Goal: Ask a question

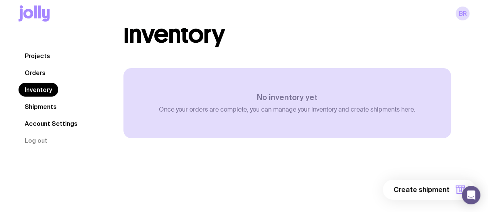
click at [36, 62] on link "Projects" at bounding box center [38, 56] width 38 height 14
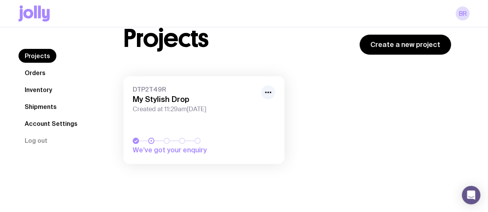
scroll to position [27, 0]
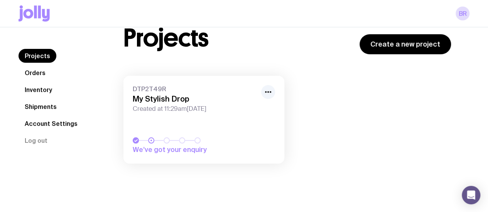
click at [158, 150] on span "We’ve got your enquiry" at bounding box center [179, 149] width 93 height 9
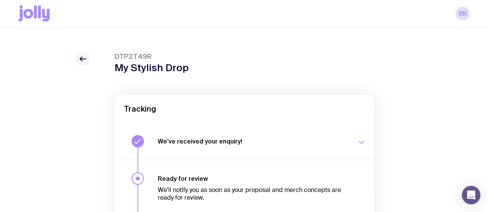
click at [462, 21] on div "BR" at bounding box center [244, 13] width 451 height 27
click at [463, 16] on link "BR" at bounding box center [462, 14] width 14 height 14
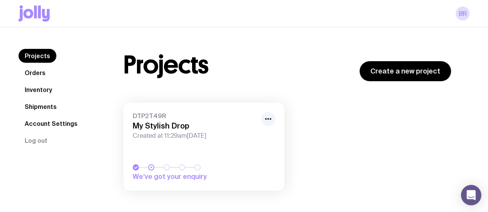
click at [469, 198] on icon "Open Intercom Messenger" at bounding box center [471, 195] width 10 height 10
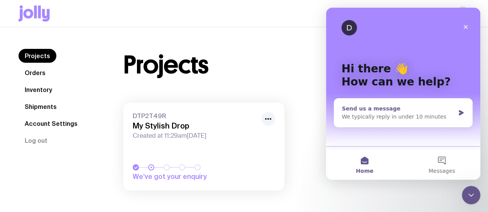
click at [396, 116] on div "We typically reply in under 10 minutes" at bounding box center [397, 117] width 113 height 8
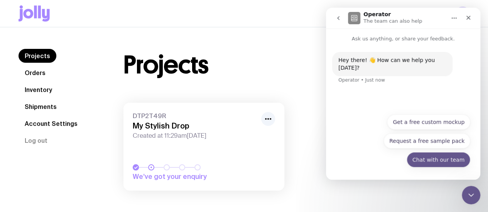
click at [430, 161] on button "Chat with our team" at bounding box center [438, 159] width 64 height 15
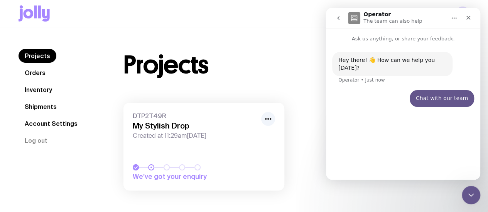
scroll to position [27, 0]
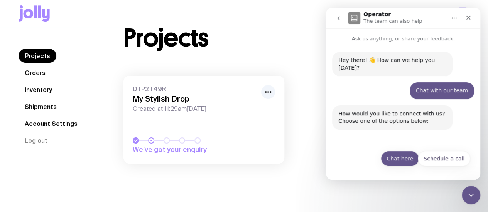
click at [402, 157] on button "Chat here" at bounding box center [399, 158] width 38 height 15
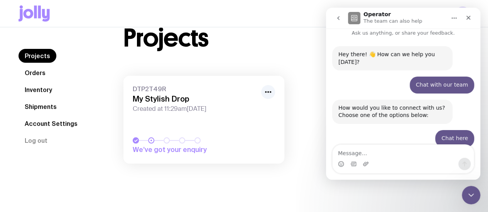
scroll to position [39, 0]
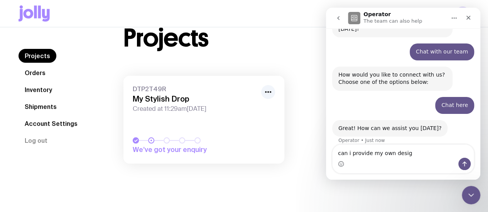
type textarea "can i provide my own design"
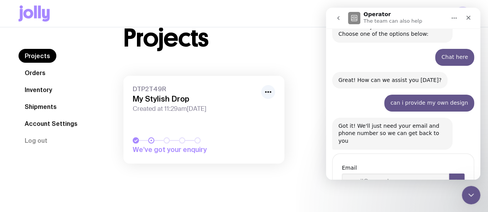
scroll to position [111, 0]
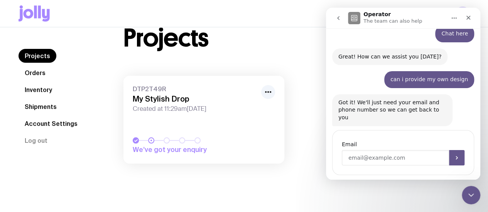
click at [366, 150] on input "Enter your email" at bounding box center [394, 157] width 107 height 15
type input "[EMAIL_ADDRESS][DOMAIN_NAME]"
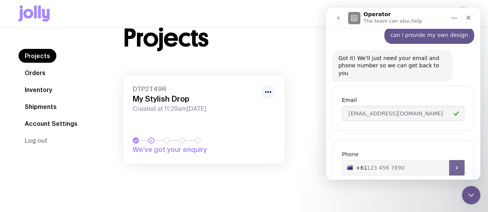
scroll to position [164, 0]
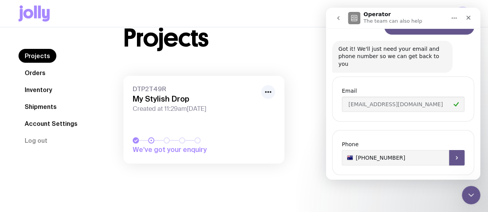
type input "[PHONE_NUMBER]"
click at [454, 155] on icon "Submit" at bounding box center [456, 158] width 6 height 6
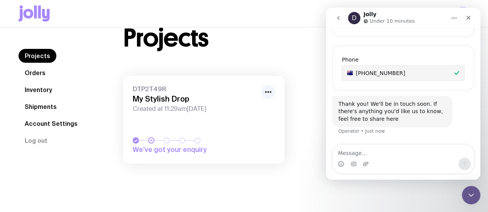
scroll to position [254, 0]
